Goal: Task Accomplishment & Management: Manage account settings

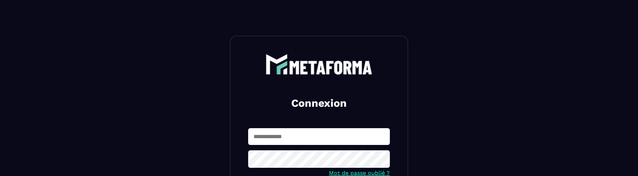
click at [298, 128] on input "text" at bounding box center [319, 136] width 142 height 17
type input "**********"
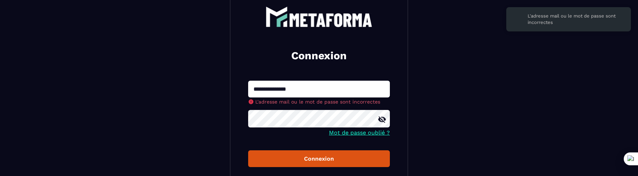
scroll to position [69, 0]
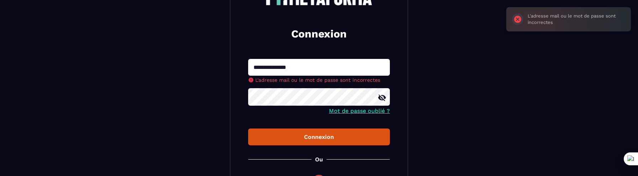
click at [330, 137] on div "Connexion" at bounding box center [319, 136] width 130 height 7
click at [382, 101] on icon at bounding box center [382, 97] width 9 height 9
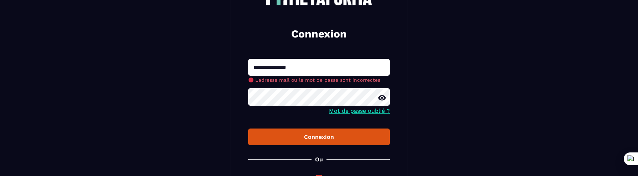
click at [248, 128] on button "Connexion" at bounding box center [319, 136] width 142 height 17
